Goal: Task Accomplishment & Management: Use online tool/utility

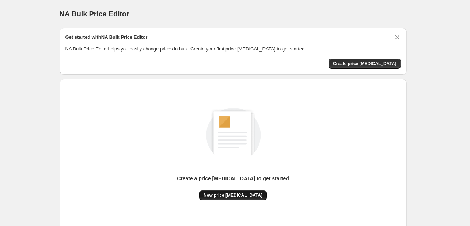
click at [251, 196] on span "New price [MEDICAL_DATA]" at bounding box center [232, 195] width 59 height 6
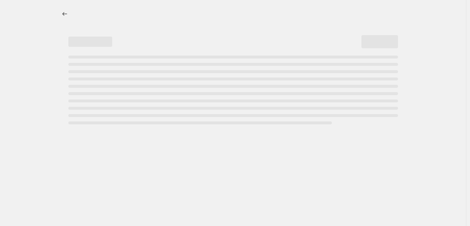
select select "percentage"
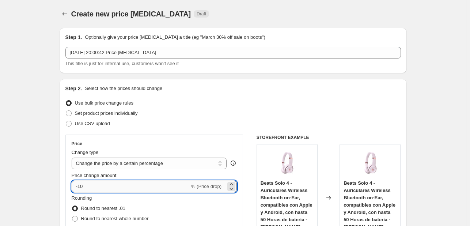
click at [144, 186] on input "-10" at bounding box center [131, 186] width 118 height 12
type input "-1"
type input "3"
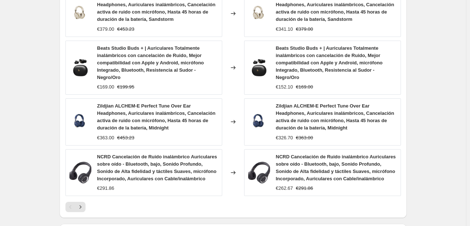
scroll to position [589, 0]
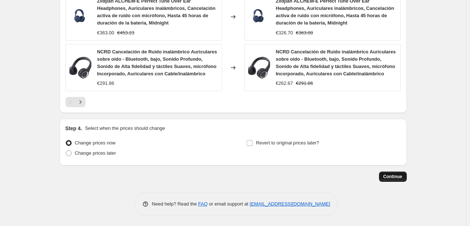
type input "-30"
click at [395, 177] on span "Continue" at bounding box center [392, 177] width 19 height 6
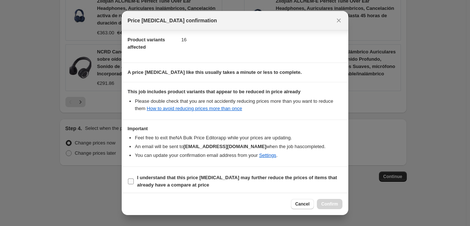
scroll to position [81, 0]
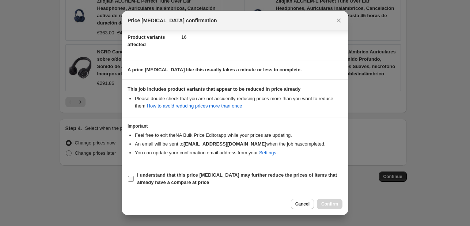
click at [166, 180] on b "I understand that this price [MEDICAL_DATA] may further reduce the prices of it…" at bounding box center [237, 178] width 200 height 13
click at [134, 180] on input "I understand that this price [MEDICAL_DATA] may further reduce the prices of it…" at bounding box center [131, 179] width 6 height 6
checkbox input "true"
click at [329, 204] on span "Confirm" at bounding box center [329, 204] width 17 height 6
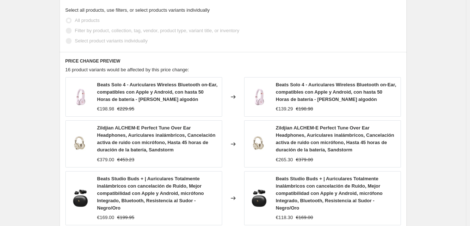
scroll to position [205, 0]
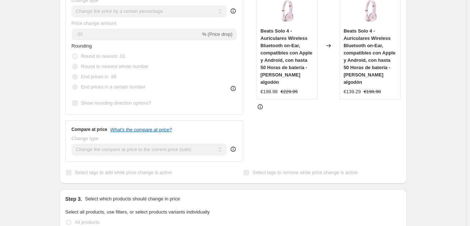
select select "percentage"
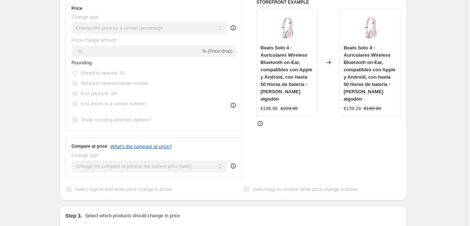
scroll to position [0, 0]
